Goal: Information Seeking & Learning: Learn about a topic

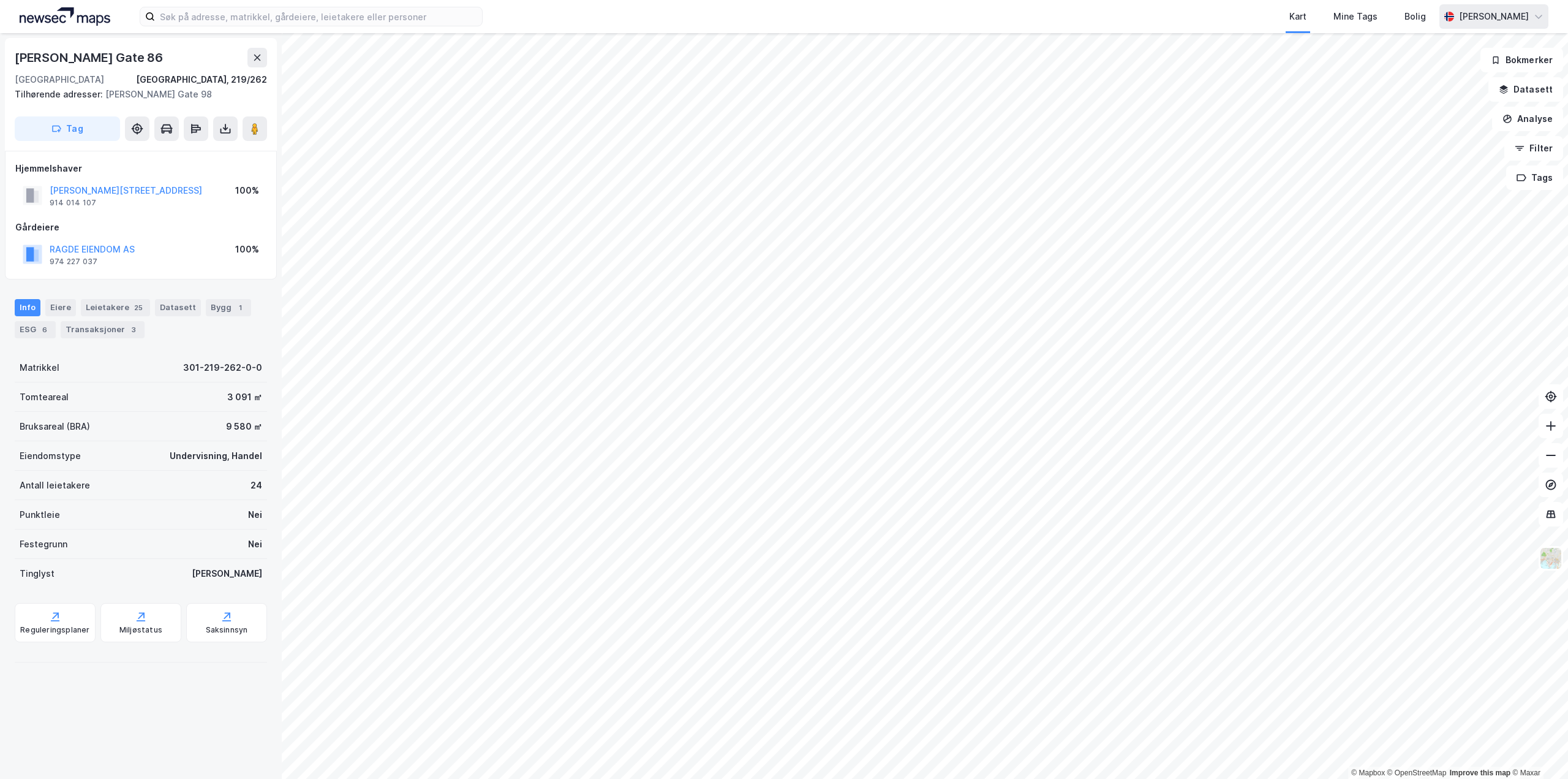
click at [1509, 19] on div "[PERSON_NAME]" at bounding box center [1494, 17] width 70 height 15
click at [1534, 14] on icon at bounding box center [1539, 17] width 10 height 10
click at [1538, 16] on icon at bounding box center [1539, 16] width 7 height 4
click at [1538, 16] on icon at bounding box center [1539, 17] width 10 height 10
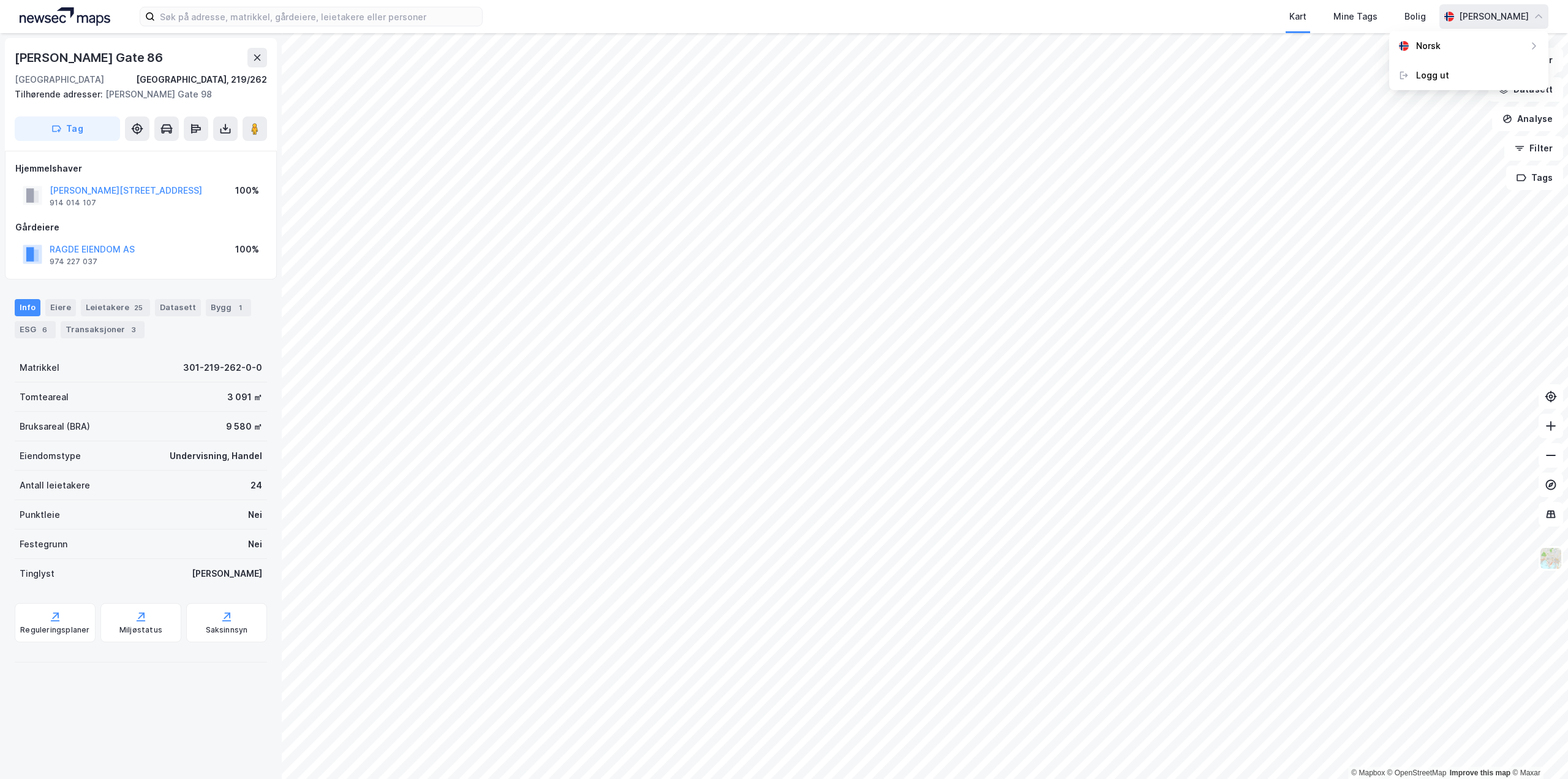
click at [1540, 14] on icon at bounding box center [1539, 17] width 10 height 10
click at [1536, 11] on div "[PERSON_NAME]" at bounding box center [1494, 16] width 109 height 24
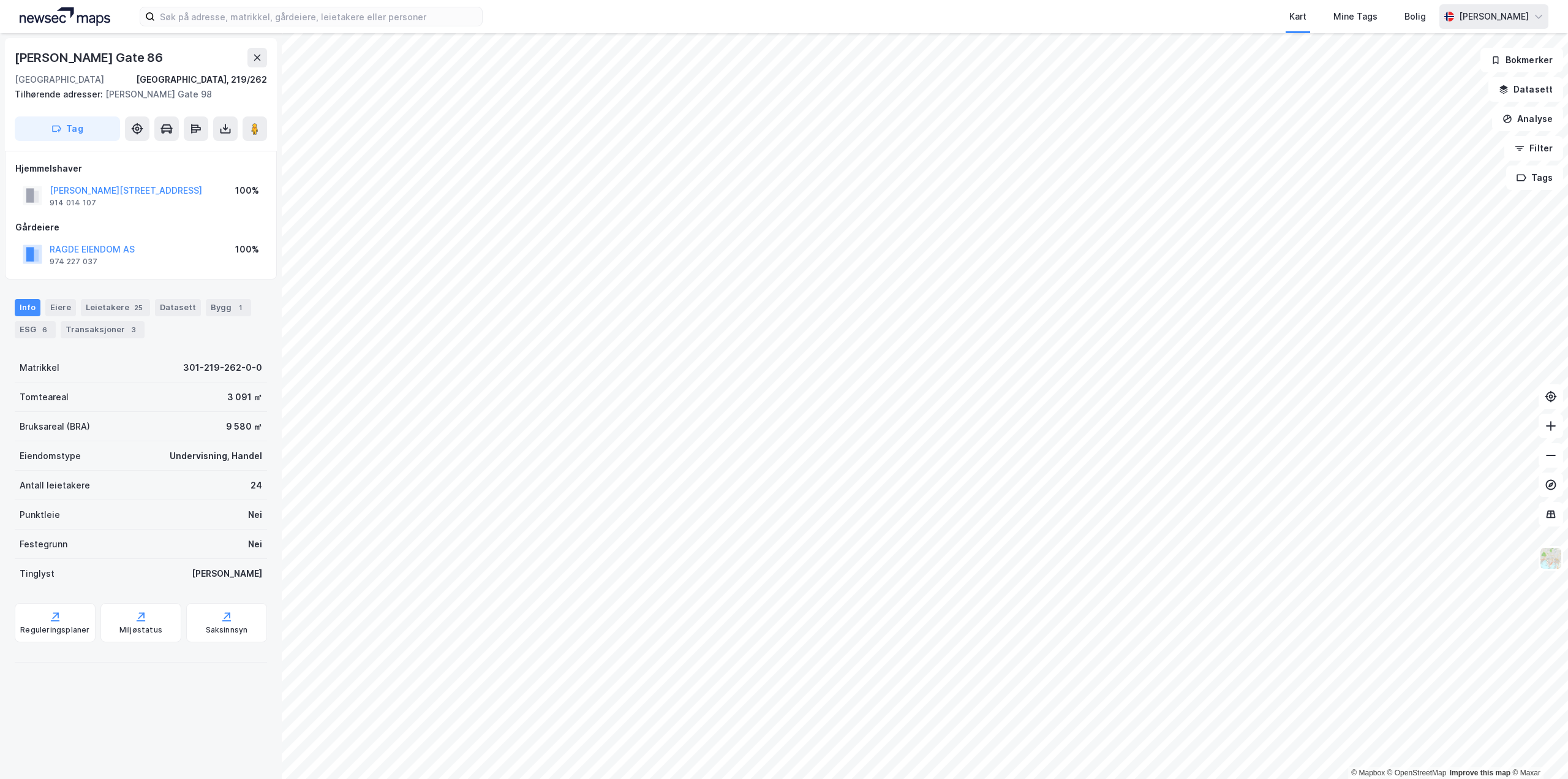
click at [1532, 16] on div "[PERSON_NAME]" at bounding box center [1494, 16] width 109 height 24
click at [1535, 12] on icon at bounding box center [1539, 17] width 10 height 10
click at [1537, 10] on div "[PERSON_NAME]" at bounding box center [1494, 16] width 109 height 24
click at [1537, 11] on div "[PERSON_NAME]" at bounding box center [1494, 16] width 109 height 24
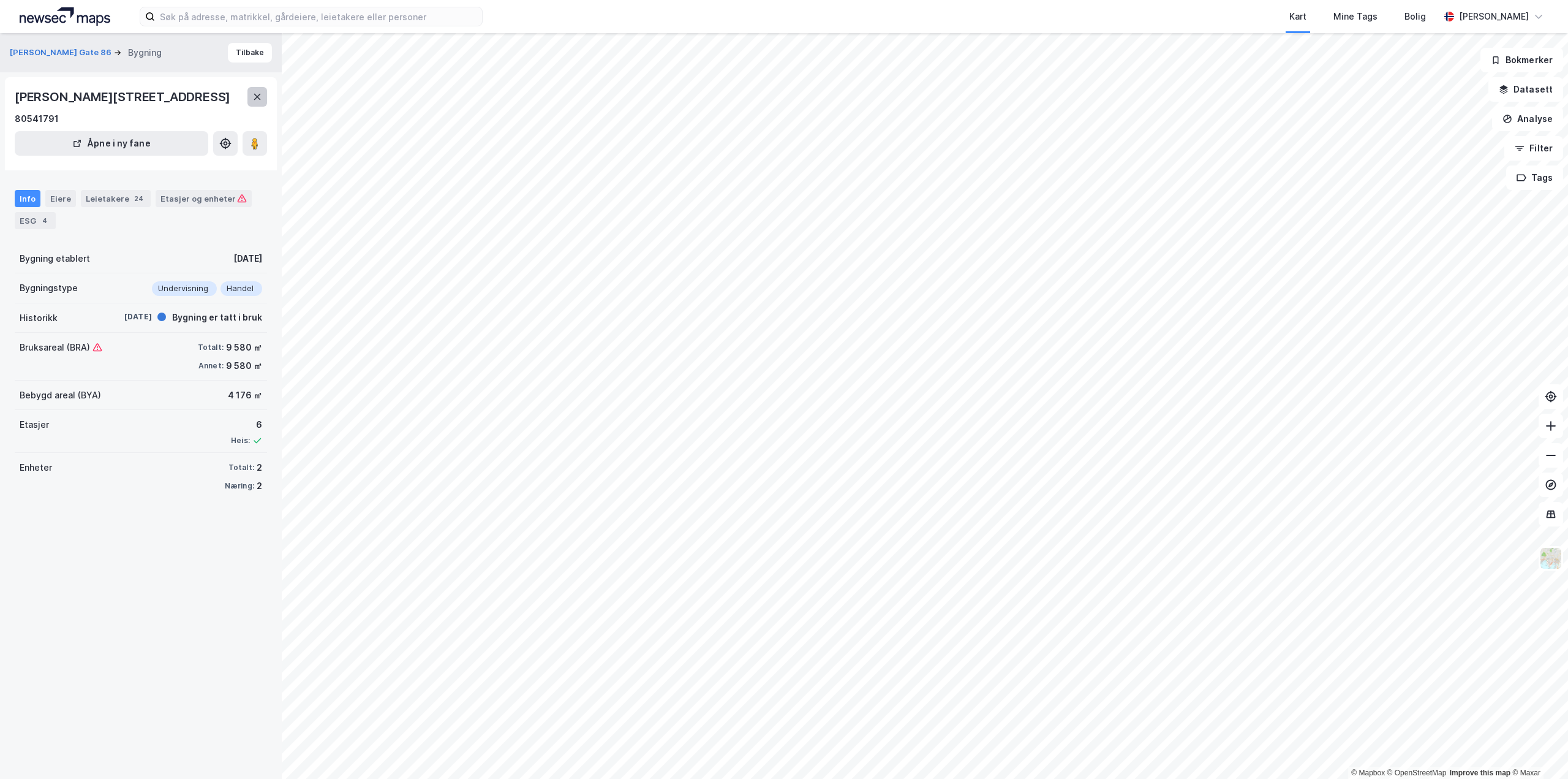
click at [248, 98] on button at bounding box center [257, 97] width 19 height 19
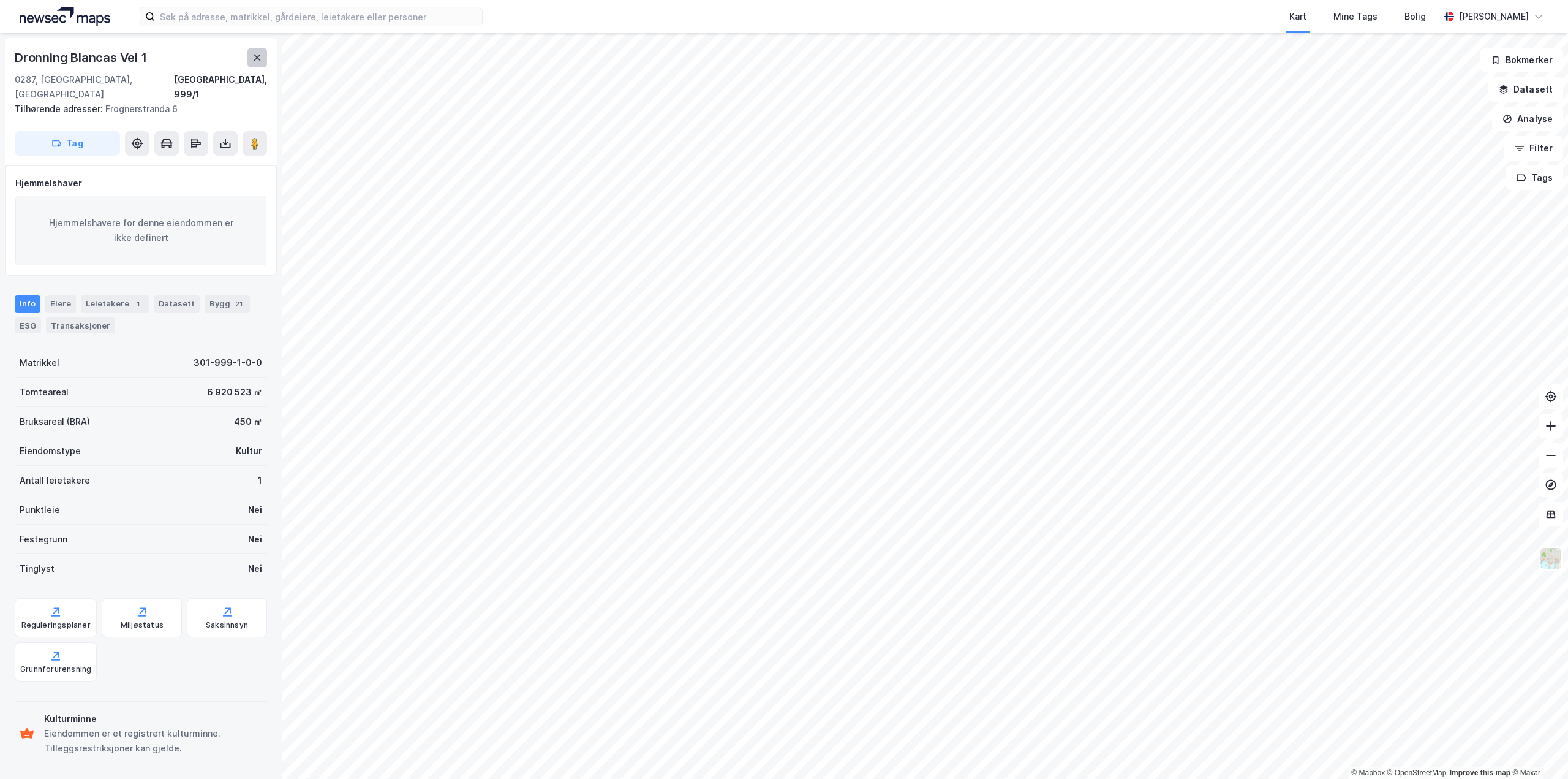
click at [260, 55] on icon at bounding box center [257, 58] width 7 height 6
